Goal: Task Accomplishment & Management: Complete application form

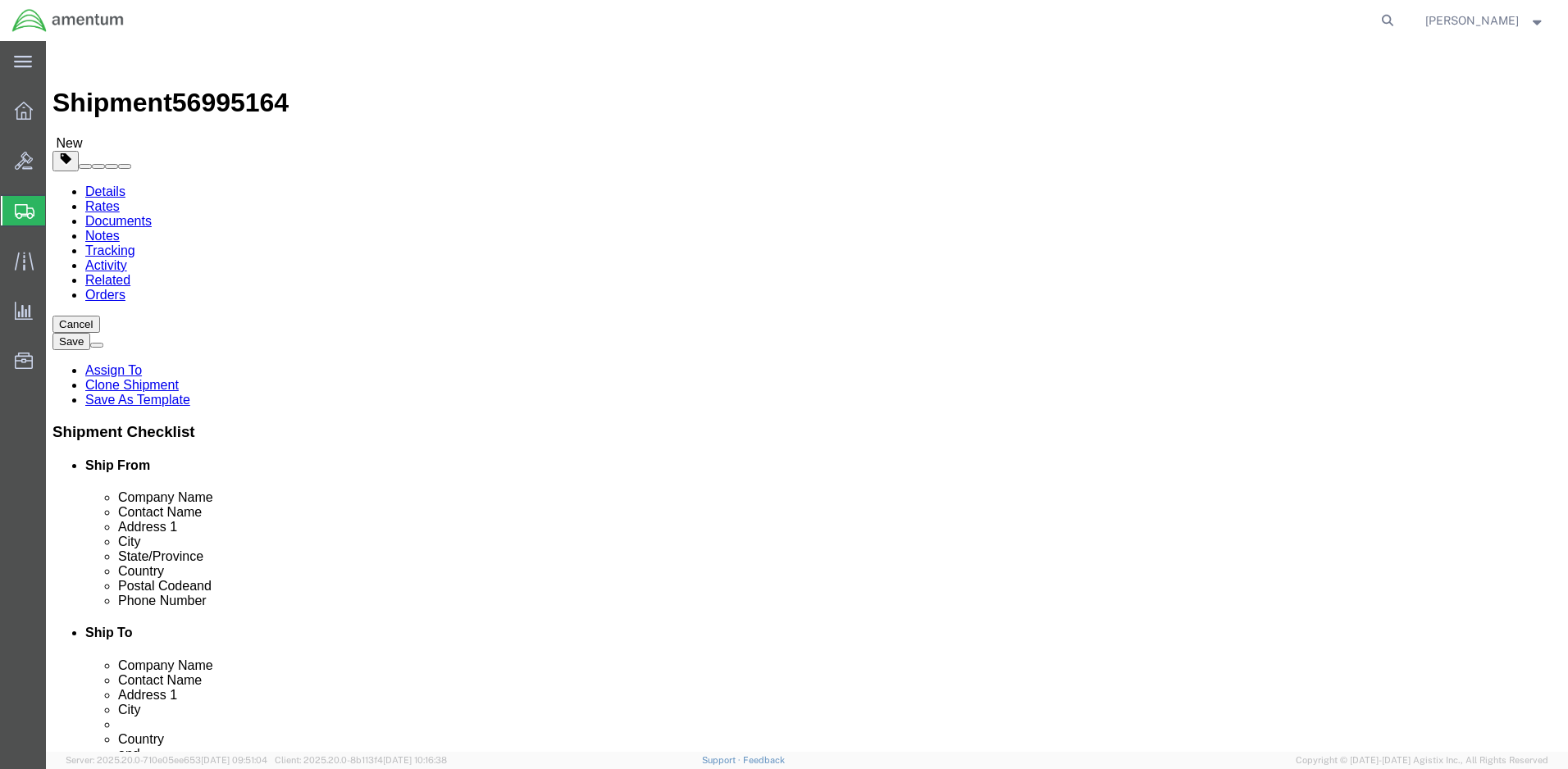
select select
click at [0, 0] on span "Create Shipment" at bounding box center [0, 0] width 0 height 0
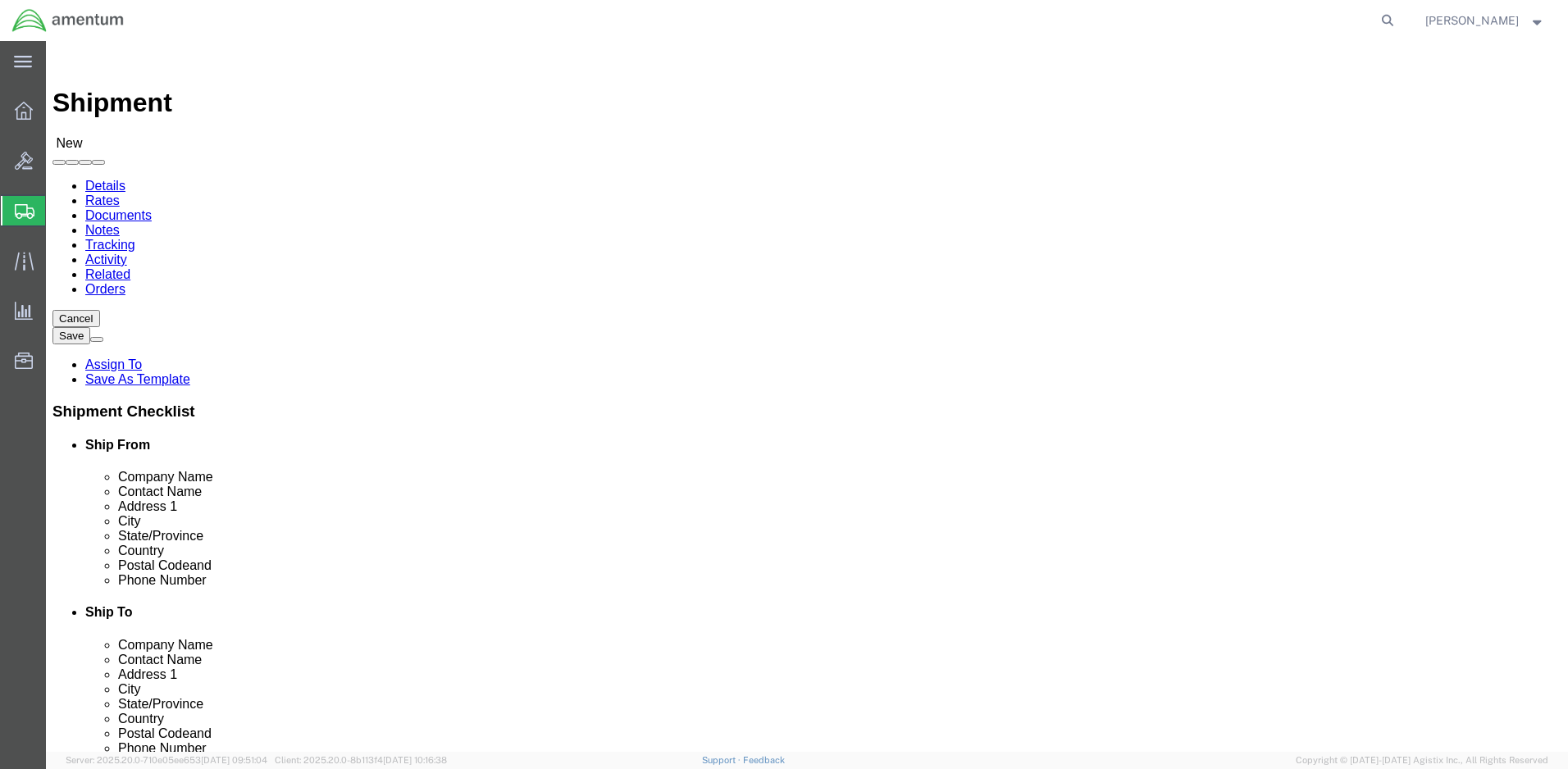
click input "text"
type input "[PERSON_NAME]"
click p "- Amentum - ([PERSON_NAME]***) BLDG [STREET_ADDRESS][PERSON_NAME] Defrenn Army …"
select select "[GEOGRAPHIC_DATA]"
type input "[PERSON_NAME]"
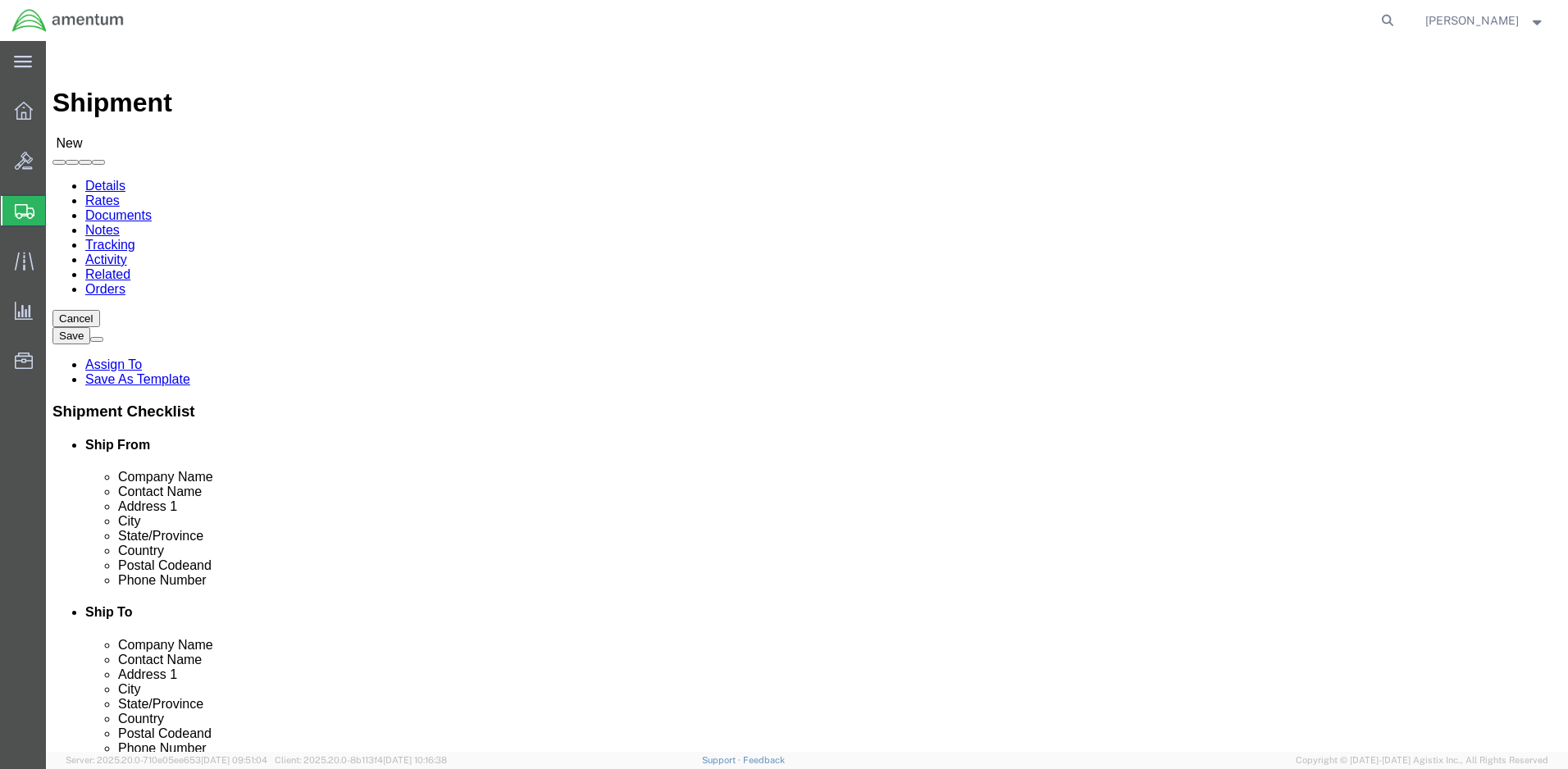
click input "text"
type input "[PERSON_NAME]"
click p "- Amentum - ([PERSON_NAME]/[PERSON_NAME]) [STREET_ADDRESS][PERSON_NAME]"
select select "CO"
type input "[PERSON_NAME]/[PERSON_NAME]"
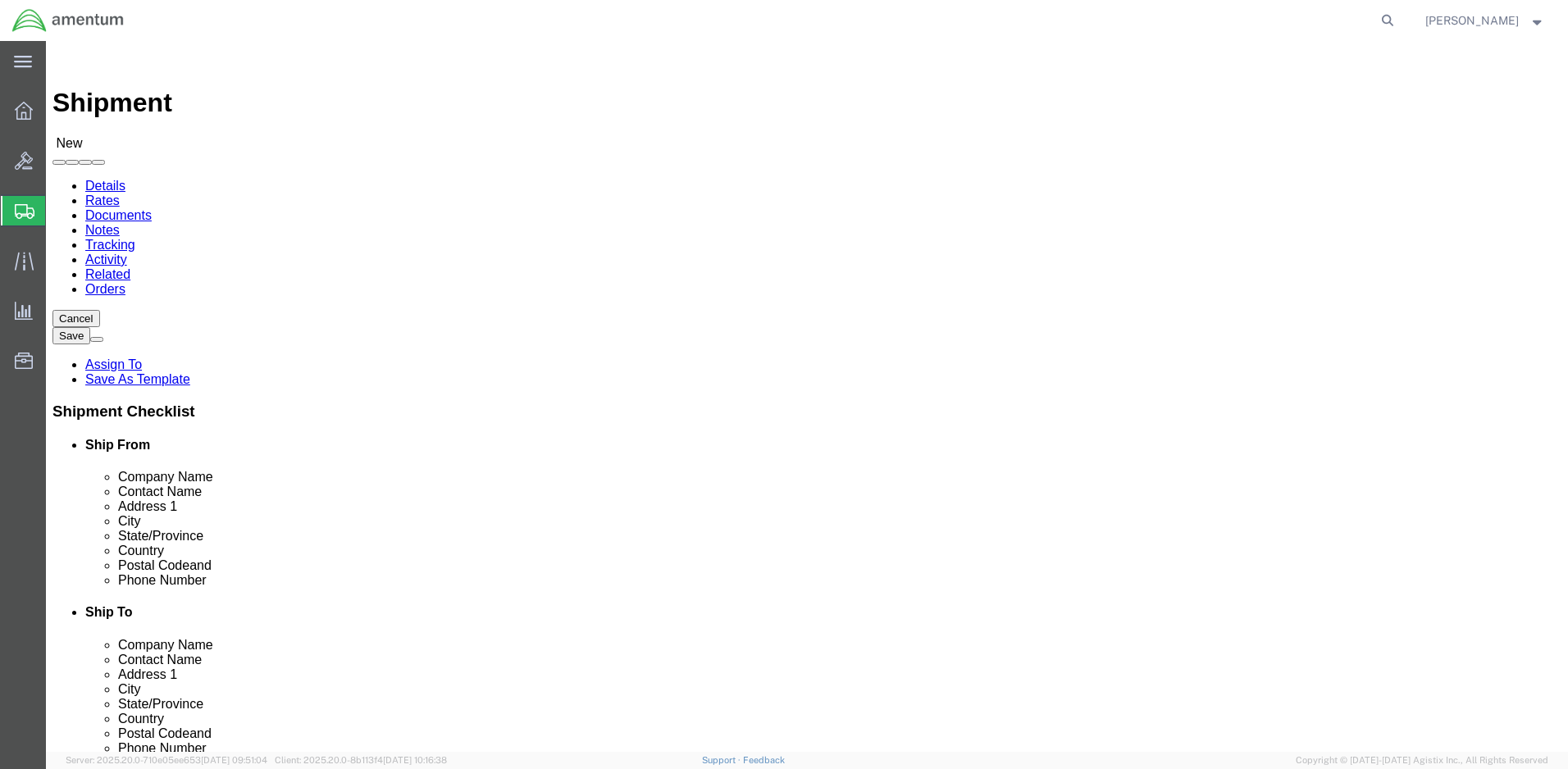
click input "text"
paste input "[PHONE_NUMBER]"
type input "[PHONE_NUMBER]"
click input "text"
paste input "[PERSON_NAME][EMAIL_ADDRESS][PERSON_NAME][DOMAIN_NAME]"
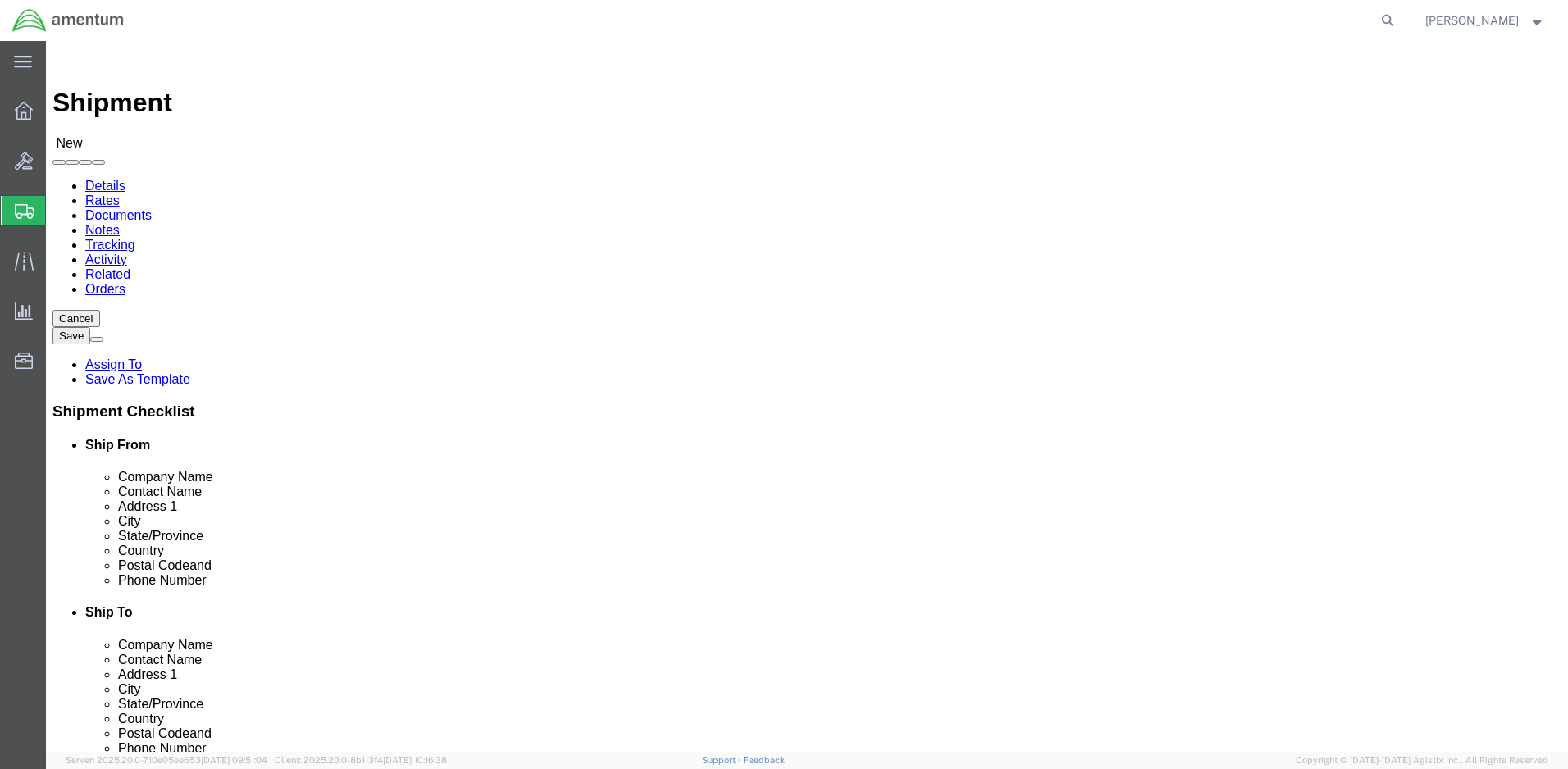
type input "[PERSON_NAME][EMAIL_ADDRESS][PERSON_NAME][DOMAIN_NAME]"
click input "checkbox"
checkbox input "true"
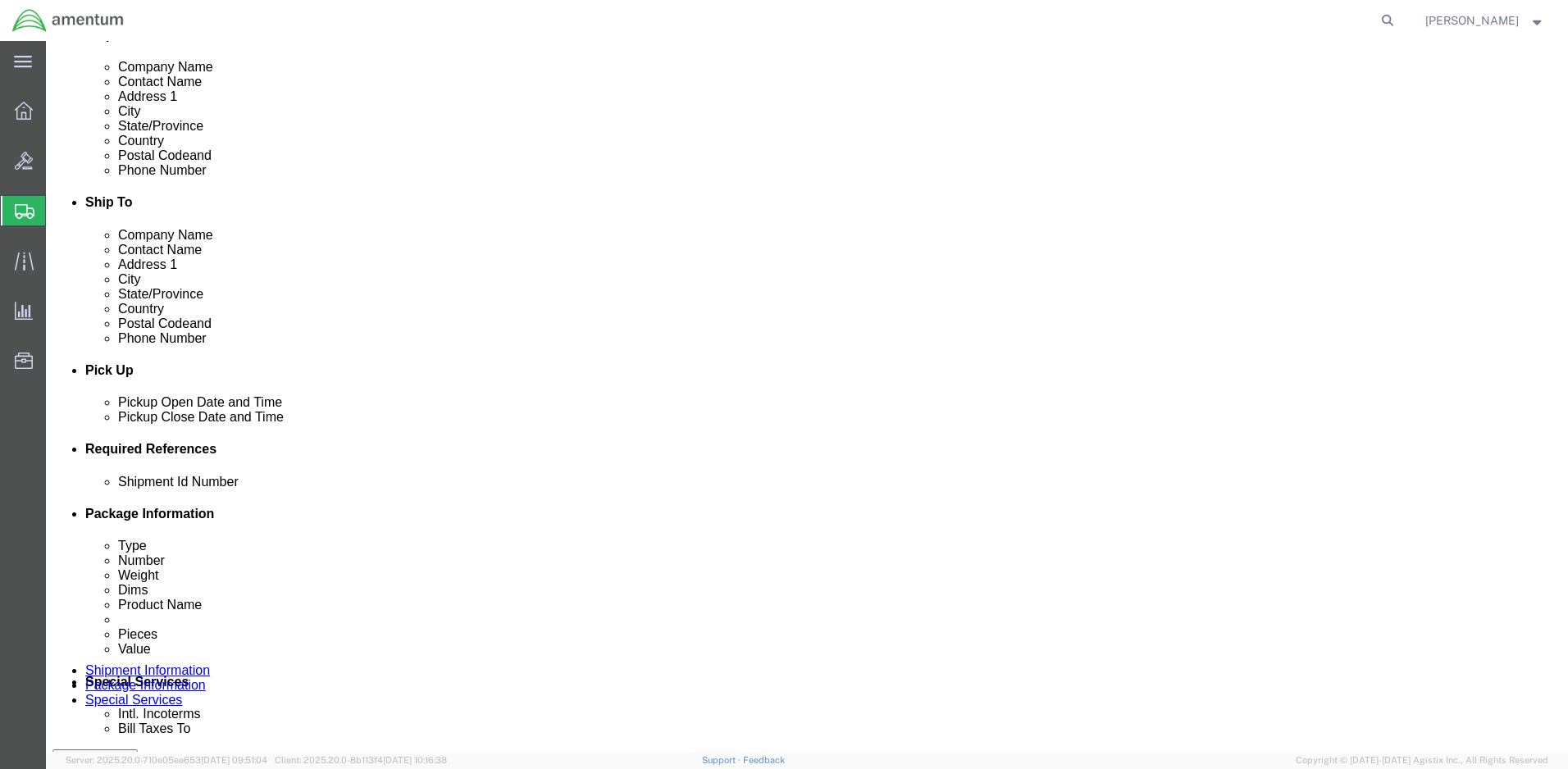
click input "text"
paste input "4999.R.2521.BH.BE.0P.FCAR.00"
type input "4999.R.2521.BH.BE.0P.FCAR.00"
click button "Continue"
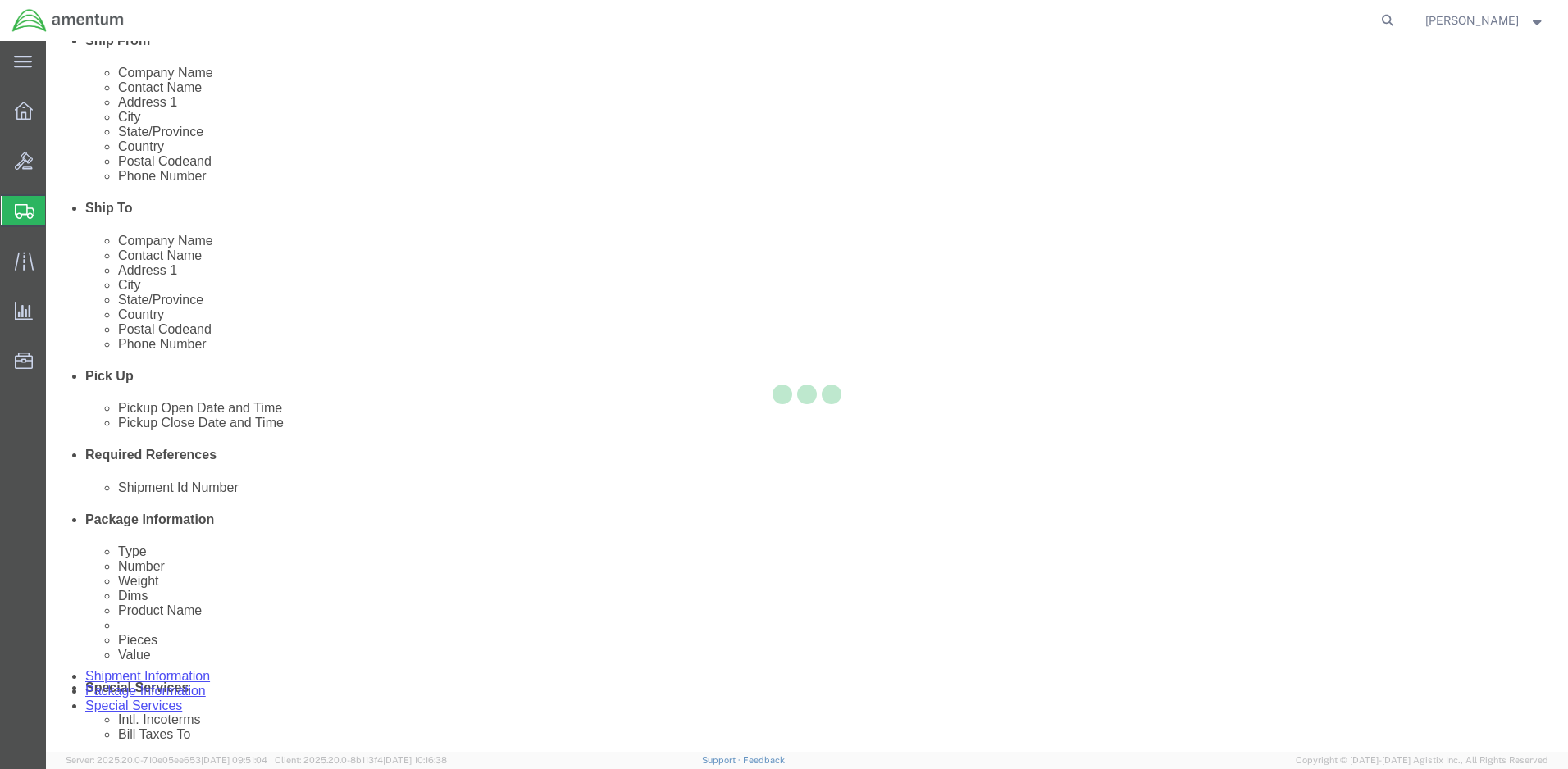
select select "CBOX"
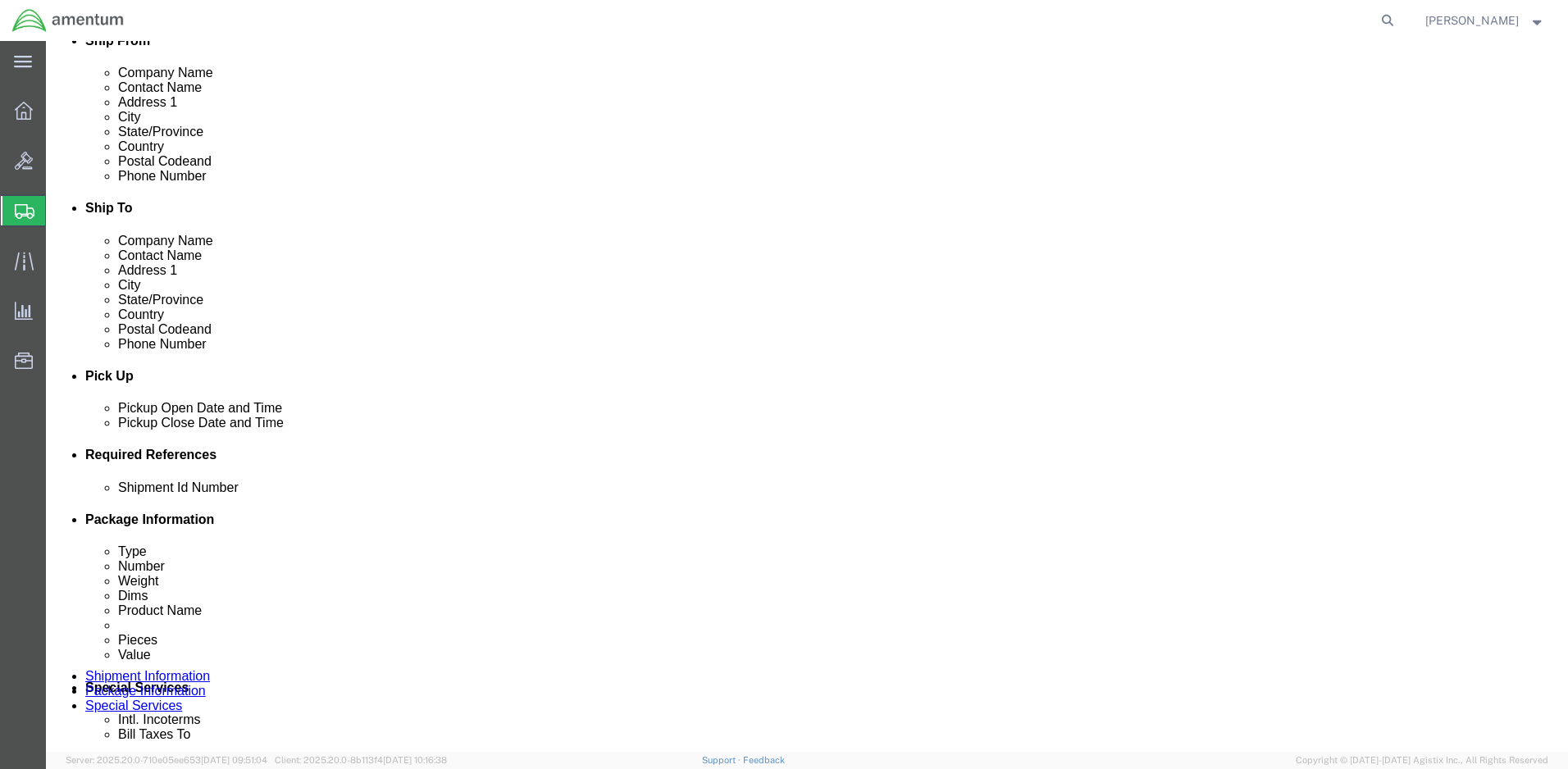
click input "text"
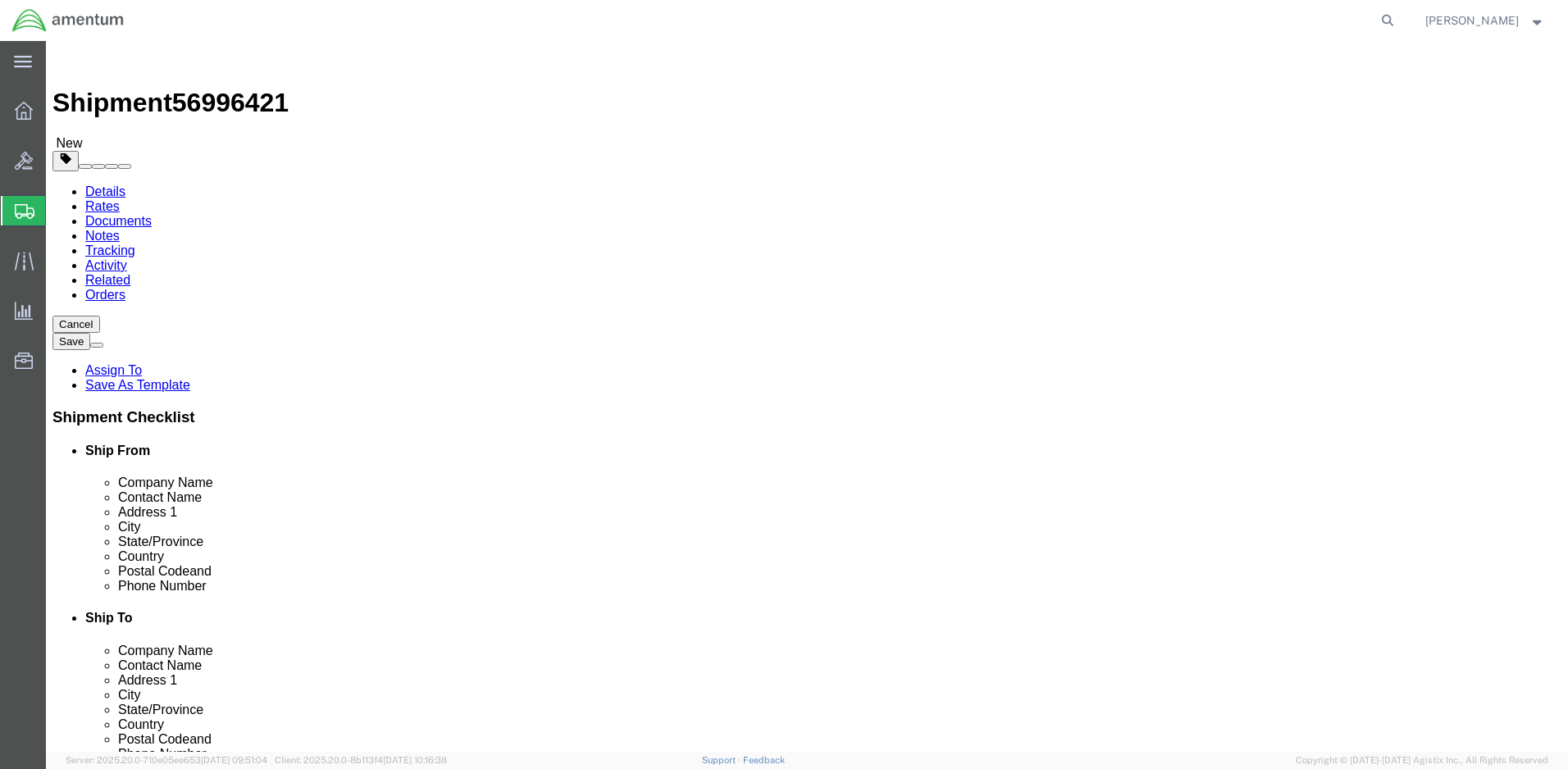
type input "24"
type input "6"
type input "12.0"
click link "Add Content"
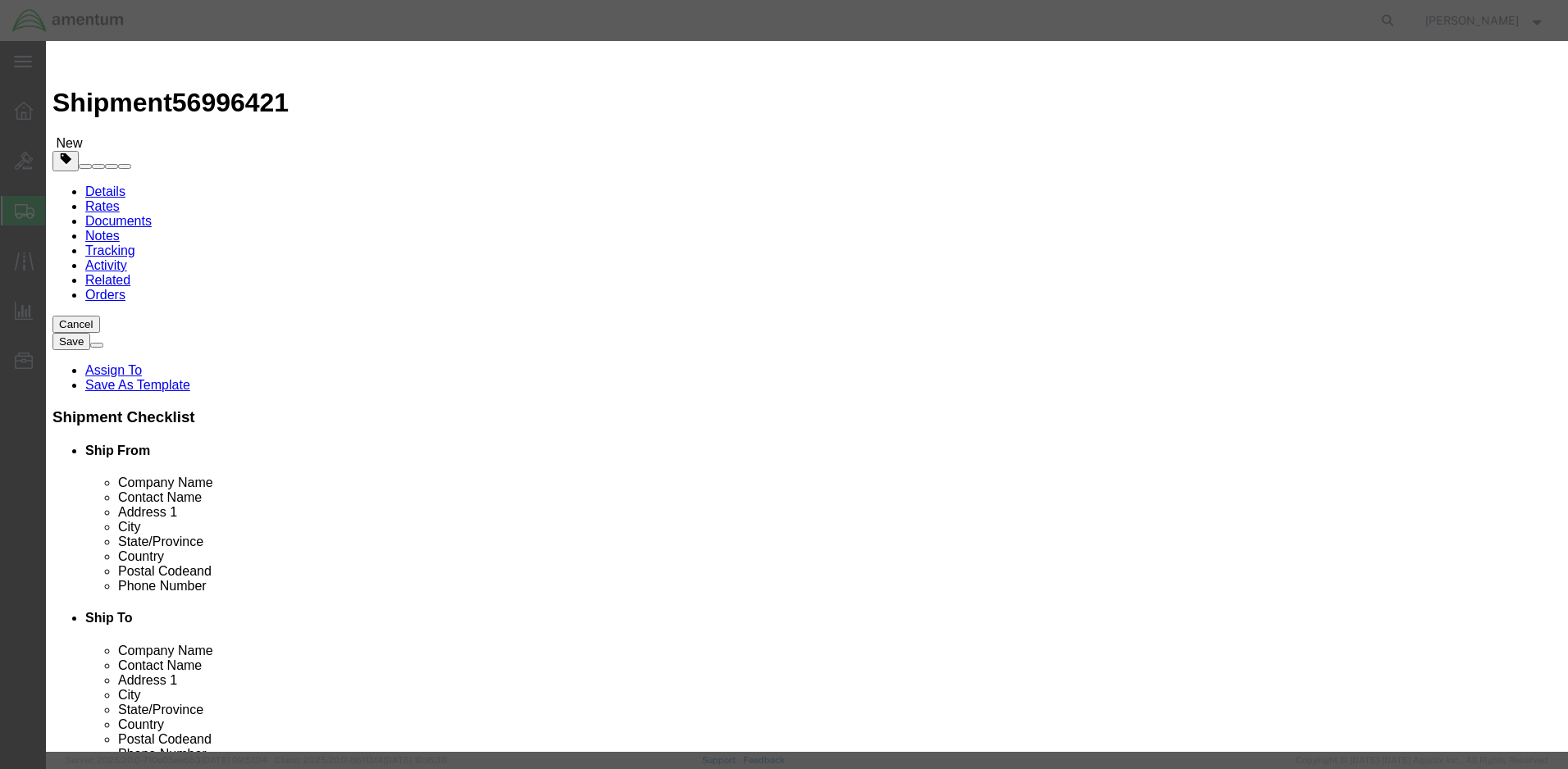
click input "text"
type input "Torque Wrenches"
type input "3"
type input "150.00"
select select "50"
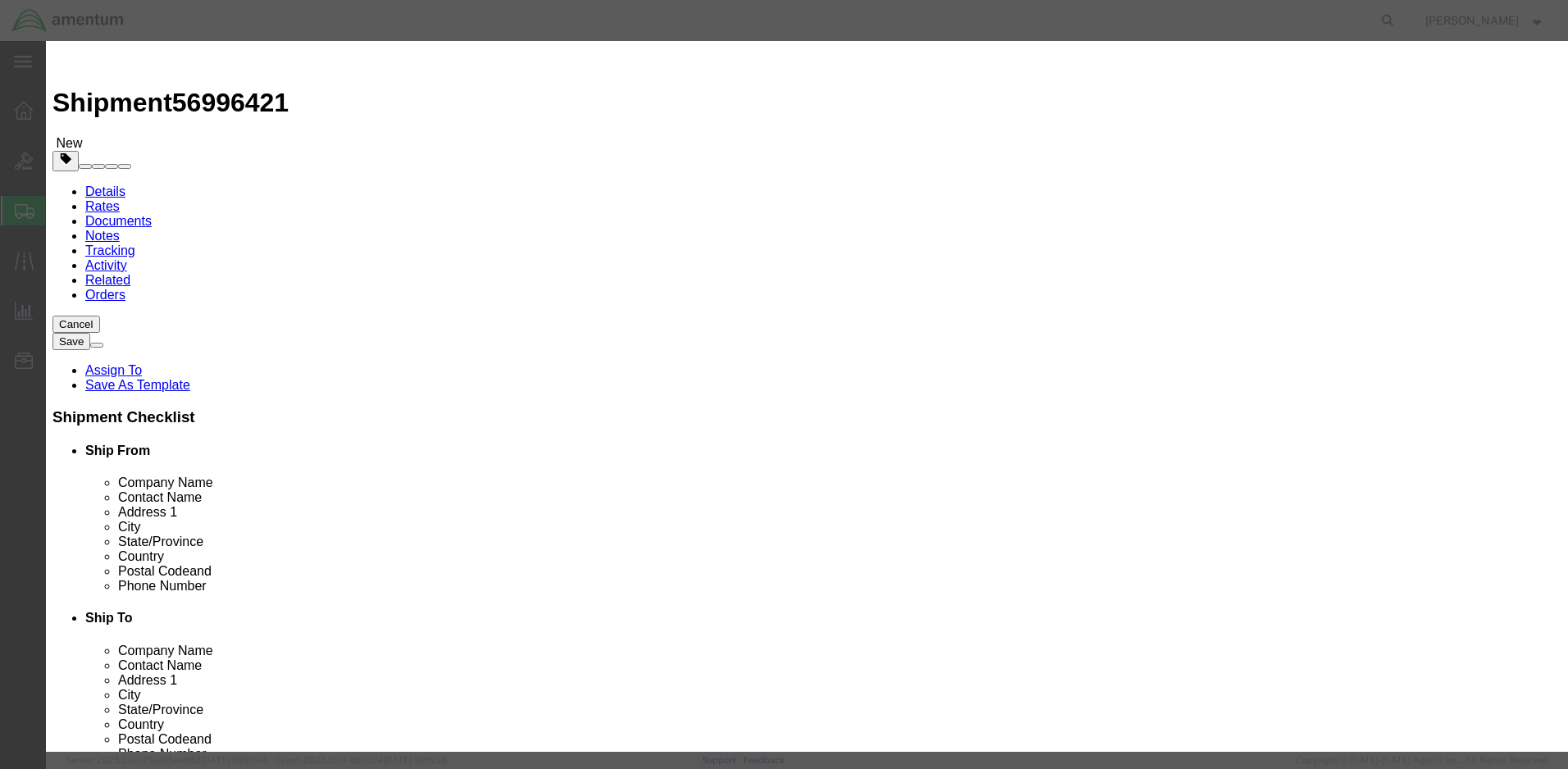
click textarea
type textarea "FC200797,FC203825, FC203824"
select select "US"
click button "Save & Close"
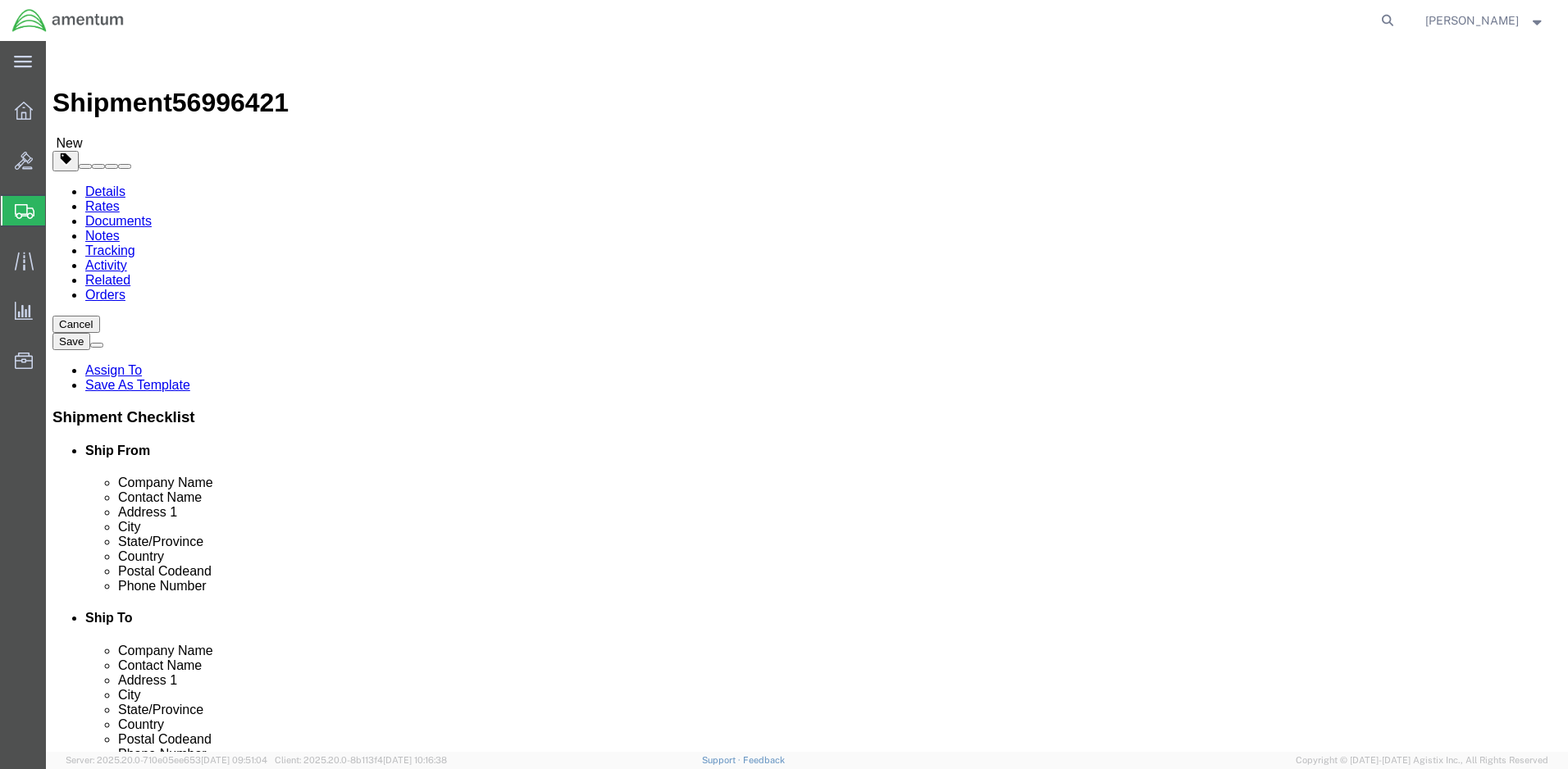
click button "Rate Shipment"
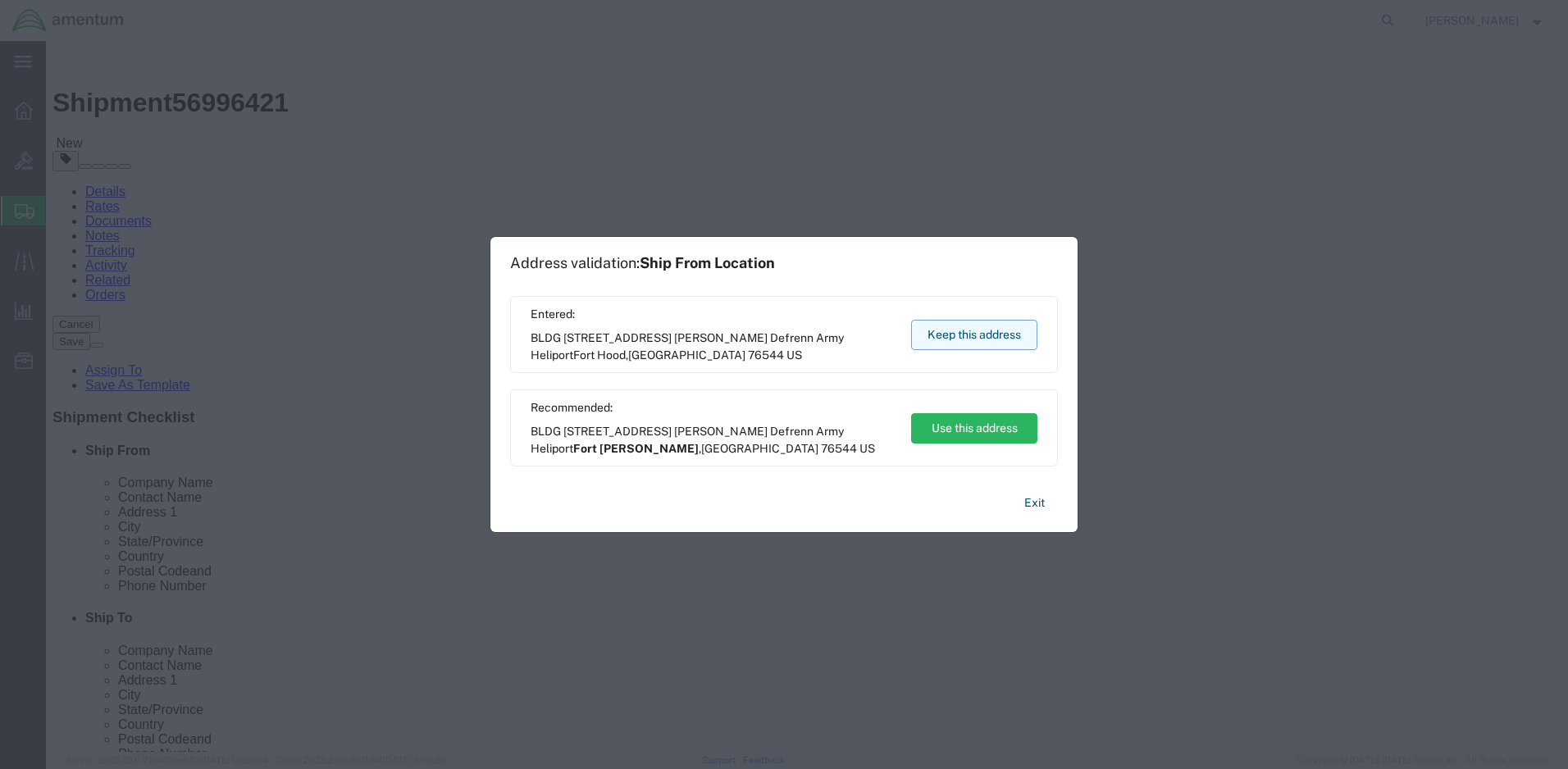
click at [965, 335] on button "Keep this address" at bounding box center [974, 335] width 127 height 30
